Goal: Information Seeking & Learning: Learn about a topic

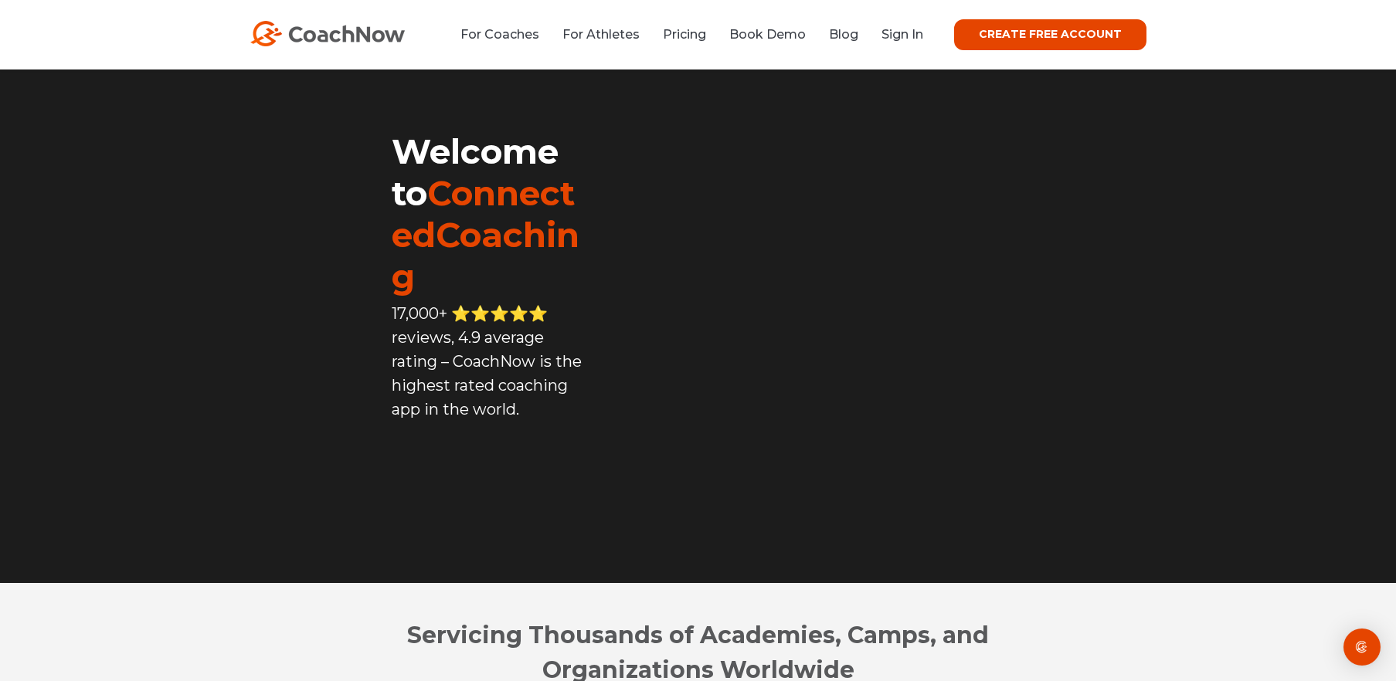
scroll to position [59, 0]
click at [701, 50] on div "For Coaches For Athletes Pricing Book Demo Blog Sign In CREATE FREE ACCOUNT CRE…" at bounding box center [698, 35] width 1396 height 70
click at [692, 42] on link "Pricing" at bounding box center [684, 34] width 43 height 15
